Goal: Task Accomplishment & Management: Complete application form

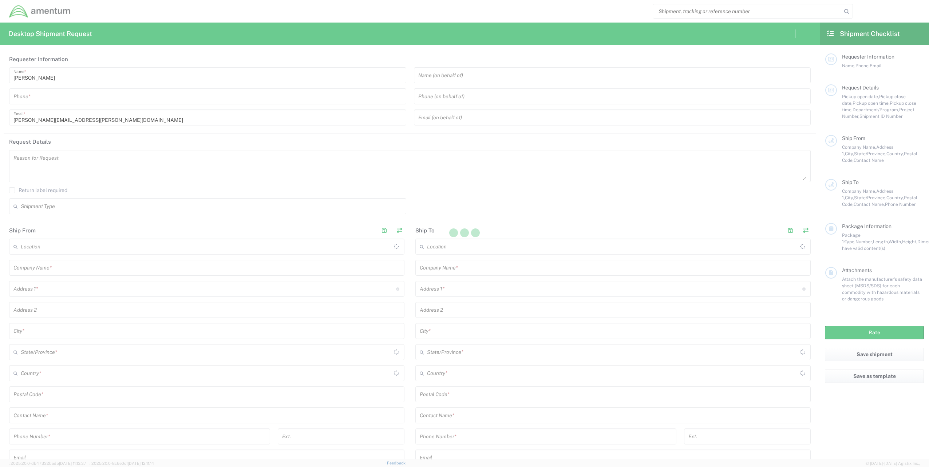
type input "United States"
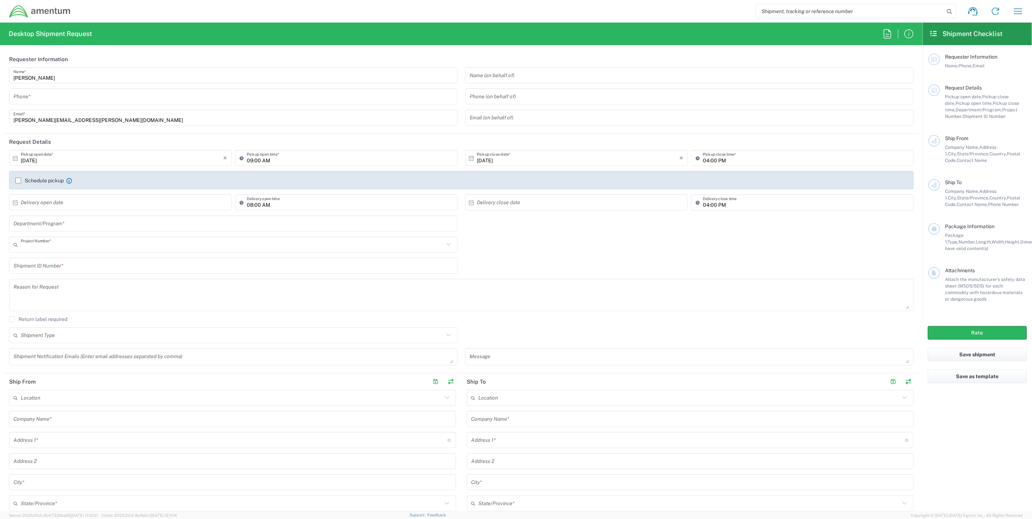
click at [86, 245] on input "text" at bounding box center [232, 244] width 423 height 13
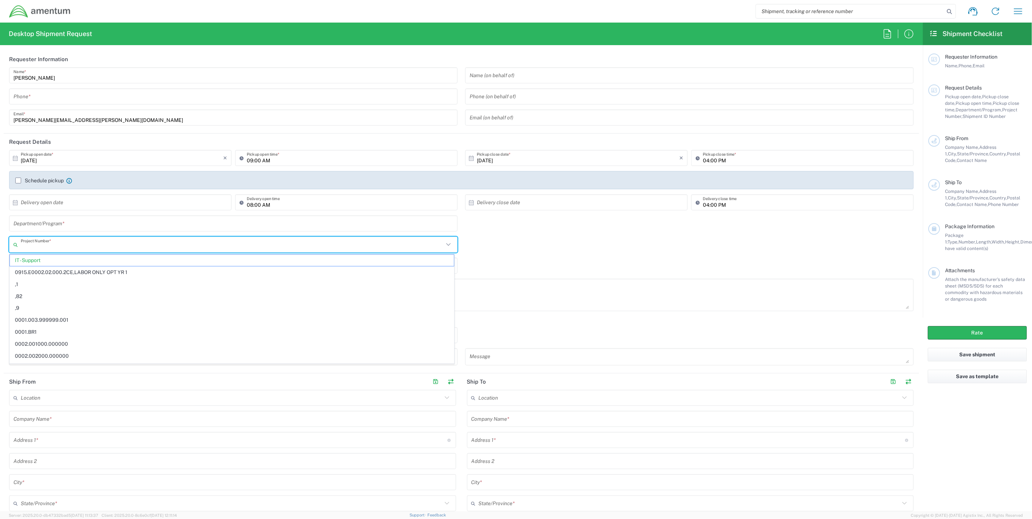
paste input "4893.00.01.T.UNBL.000"
type input "4893.00.01"
drag, startPoint x: 57, startPoint y: 247, endPoint x: -5, endPoint y: 243, distance: 62.4
click at [0, 243] on html "Shipment request Shipment tracking Shipment estimator Desktop shipment request …" at bounding box center [516, 259] width 1032 height 519
paste input "4893.00.01.T.UNBL.000"
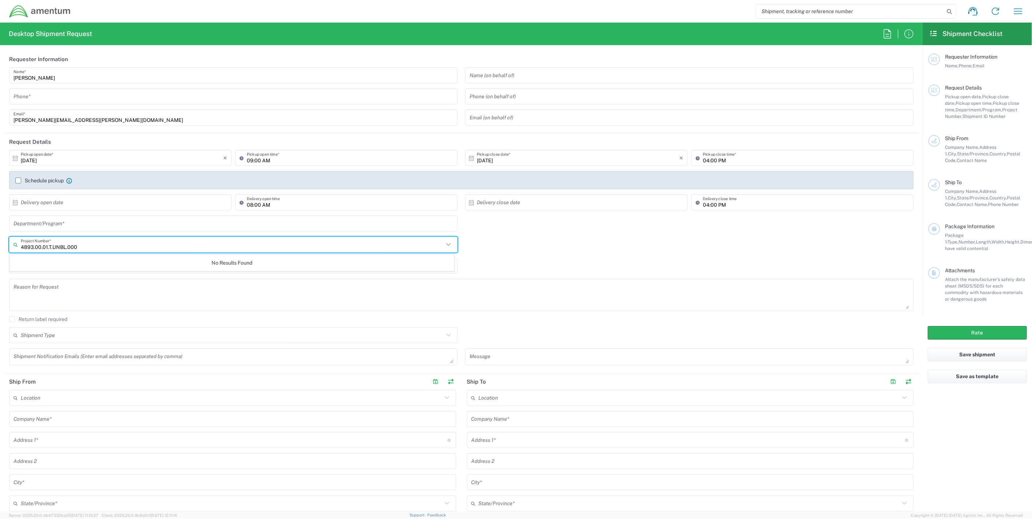
type input "4893.00.01.T.UNBL.000"
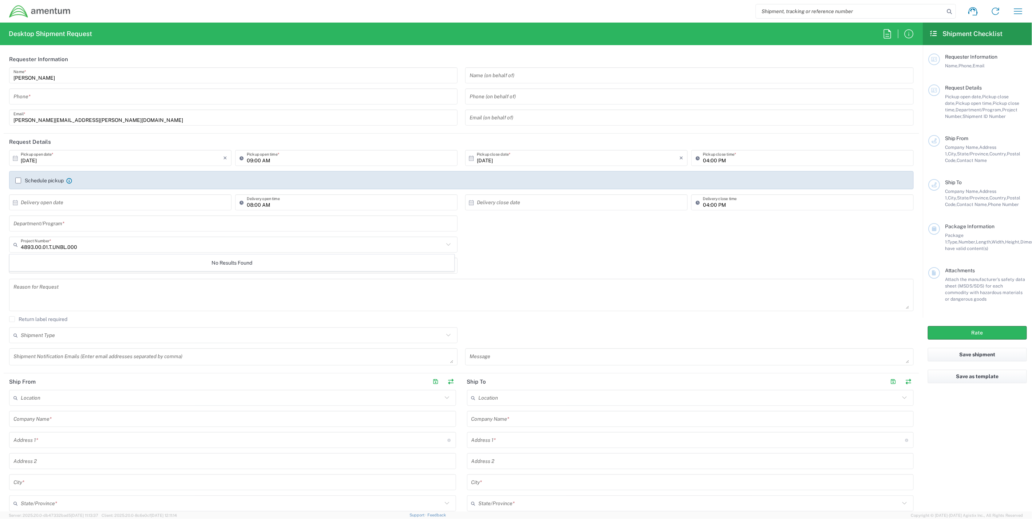
click at [96, 244] on input "4893.00.01.T.UNBL.000" at bounding box center [232, 244] width 423 height 13
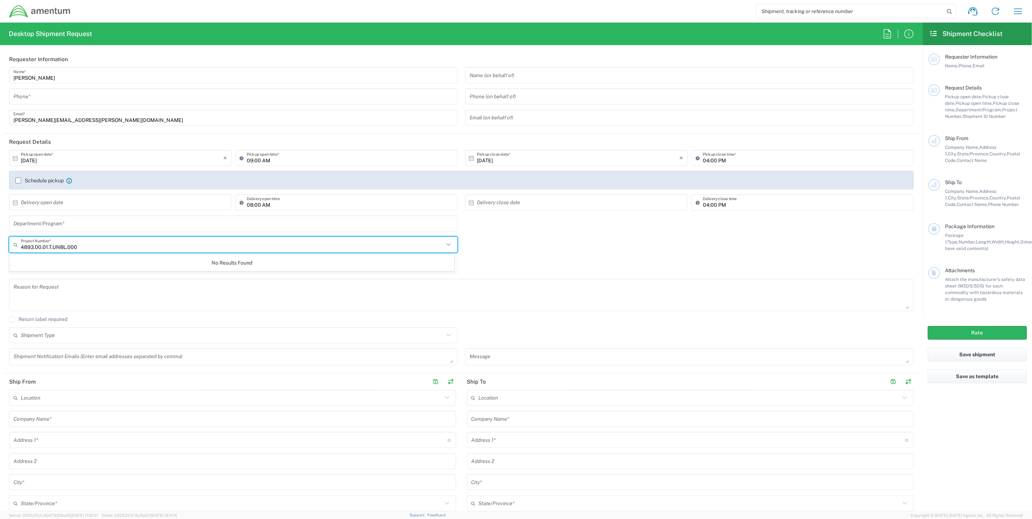
drag, startPoint x: -32, startPoint y: 245, endPoint x: -49, endPoint y: 245, distance: 16.8
click at [0, 245] on html "Shipment request Shipment tracking Shipment estimator Desktop shipment request …" at bounding box center [516, 259] width 1032 height 519
paste input "ADMN.100080.GAMSX"
type input "ADMN.100080.GAMSX"
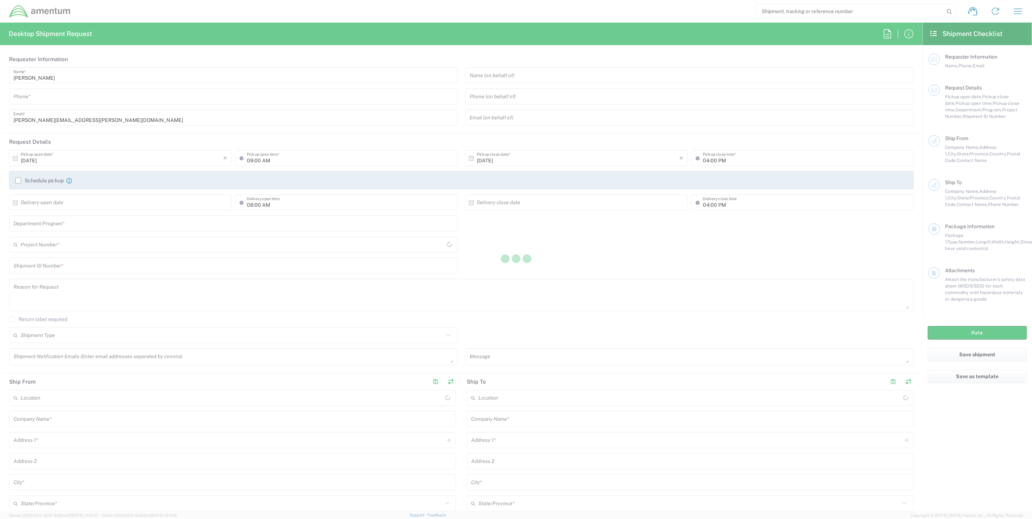
type input "United States"
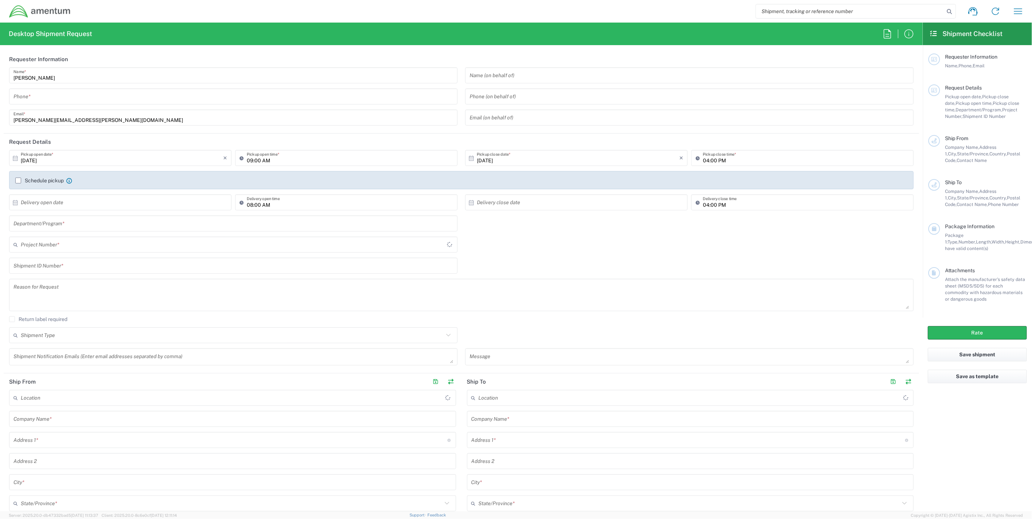
type input "IT - Support"
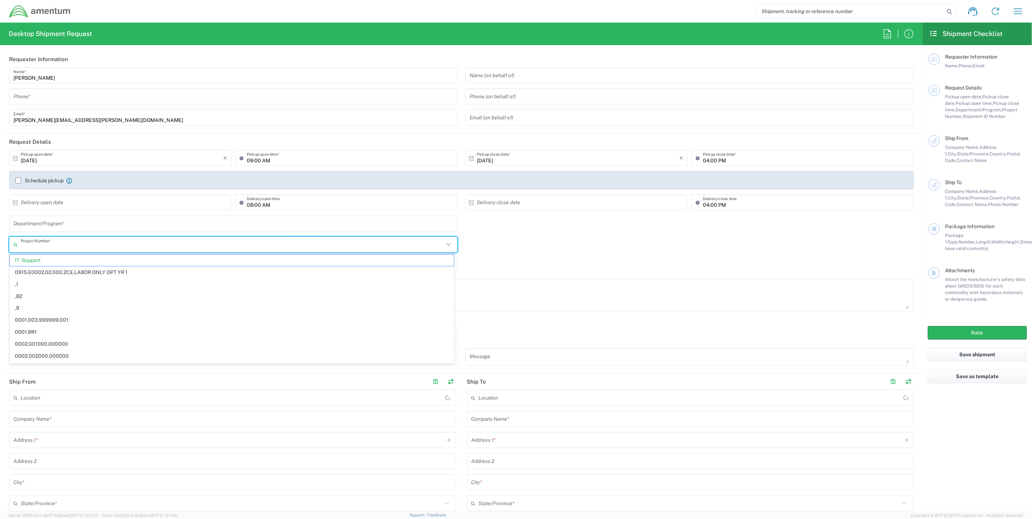
click at [74, 243] on input "text" at bounding box center [232, 244] width 423 height 13
click at [64, 255] on span "IT - Support" at bounding box center [232, 260] width 444 height 11
click at [63, 242] on input "text" at bounding box center [234, 244] width 426 height 13
paste input "ADMN.100080.GAMSX"
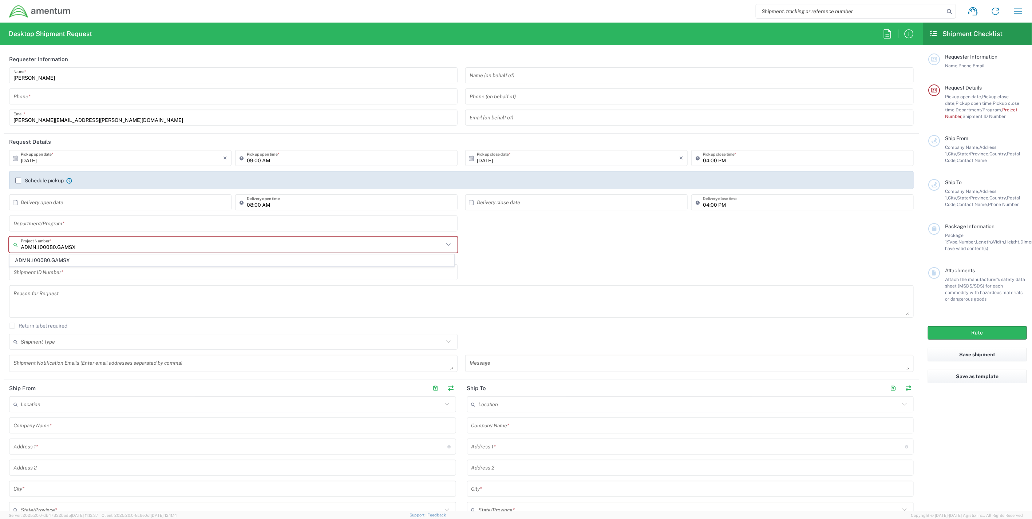
type input "ADMN.100080.GAMSX"
drag, startPoint x: -25, startPoint y: 234, endPoint x: -29, endPoint y: 234, distance: 3.7
click at [0, 234] on html "Shipment request Shipment tracking Shipment estimator Desktop shipment request …" at bounding box center [516, 259] width 1032 height 519
paste input "ADMN.705454.ETHIC"
type input "ADMN.705454.ETHIC"
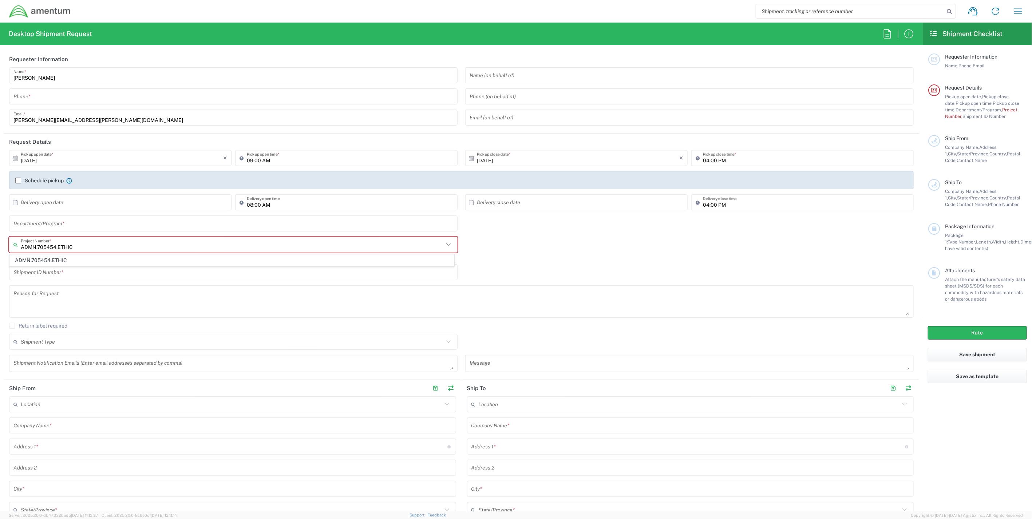
drag, startPoint x: 84, startPoint y: 247, endPoint x: -9, endPoint y: 244, distance: 93.2
click at [0, 244] on html "Shipment request Shipment tracking Shipment estimator Desktop shipment request …" at bounding box center [516, 259] width 1032 height 519
paste input "4893.00.0"
type input "4893.0001."
